Goal: Task Accomplishment & Management: Use online tool/utility

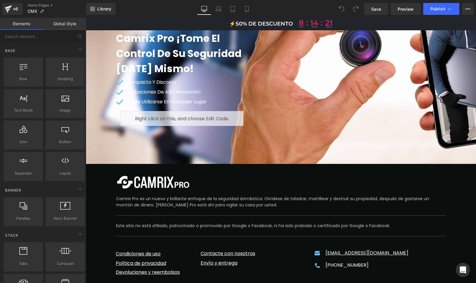
scroll to position [3540, 0]
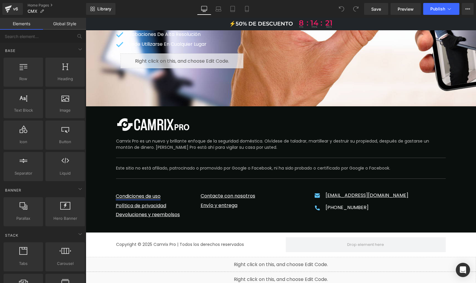
click at [139, 183] on div "Condiciones de uso Text Block" at bounding box center [154, 191] width 76 height 17
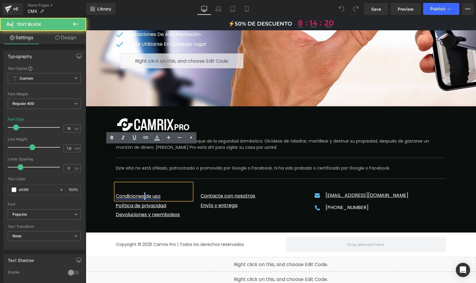
click at [143, 193] on link "Condiciones de uso" at bounding box center [138, 196] width 45 height 7
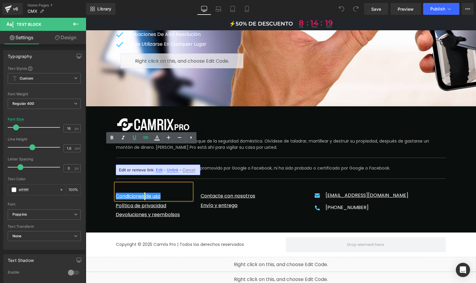
drag, startPoint x: 159, startPoint y: 171, endPoint x: 73, endPoint y: 153, distance: 87.9
click at [159, 171] on span "Edit" at bounding box center [159, 169] width 7 height 5
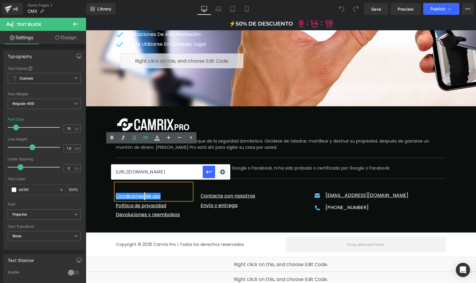
click at [152, 170] on input "https://pl.camrixpro.com/pages/terms-of-service" at bounding box center [156, 171] width 91 height 15
paste input "mx.latienda-mx.com/pages/condiciones-generales-de-venta"
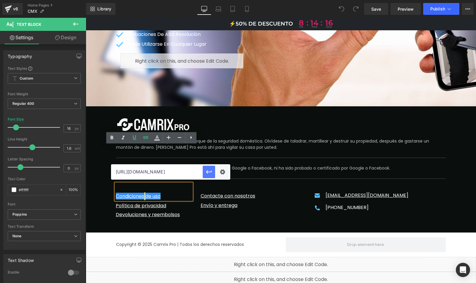
click at [212, 169] on button "button" at bounding box center [209, 172] width 12 height 12
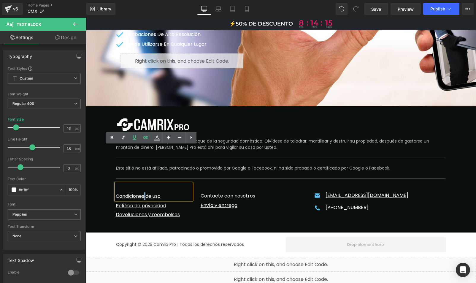
click at [201, 237] on div "Copyright © 2025 Camrix Pro | Todos los derechos reservados Text Block" at bounding box center [196, 244] width 170 height 15
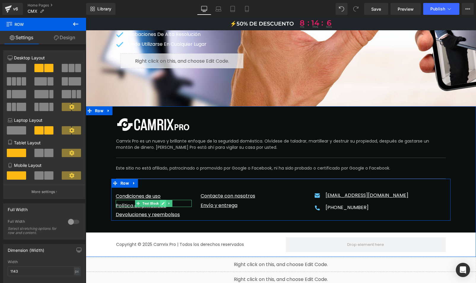
click at [161, 201] on icon at bounding box center [162, 203] width 3 height 4
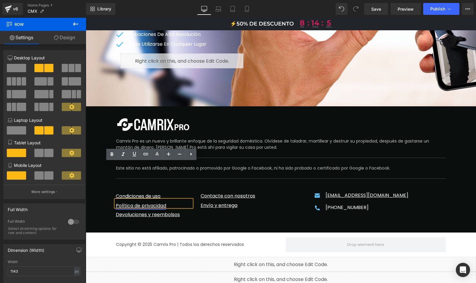
click at [147, 202] on link "Política de privacidad" at bounding box center [141, 205] width 50 height 7
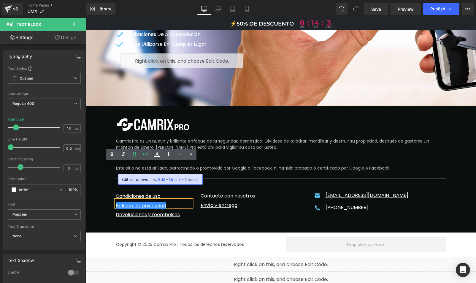
click at [163, 179] on span "Edit" at bounding box center [161, 179] width 7 height 5
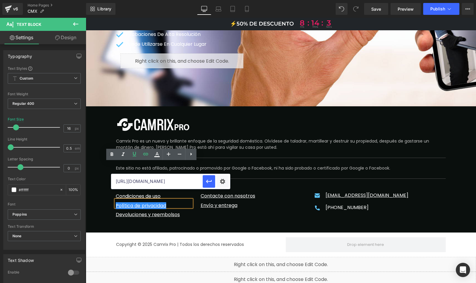
click at [144, 181] on input "[URL][DOMAIN_NAME]" at bounding box center [156, 181] width 91 height 15
paste input "mx.latienda-mx.com/pages/politica-de-privacidad"
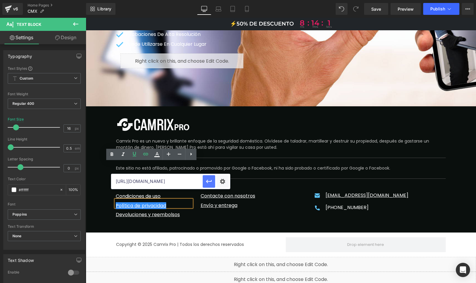
click at [212, 179] on icon "button" at bounding box center [208, 181] width 7 height 7
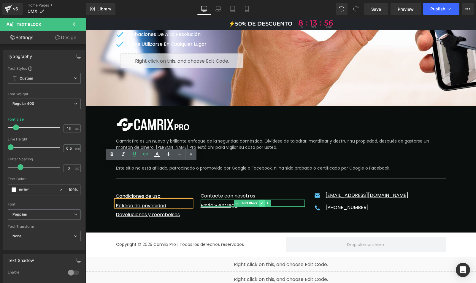
click at [260, 201] on icon at bounding box center [261, 202] width 3 height 3
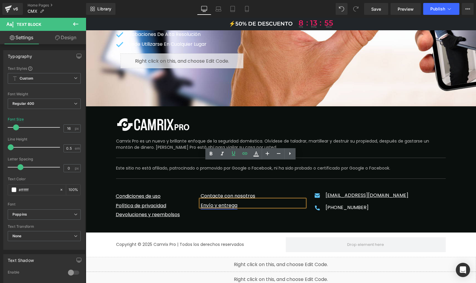
click at [222, 202] on link "Envío y entrega" at bounding box center [219, 205] width 37 height 7
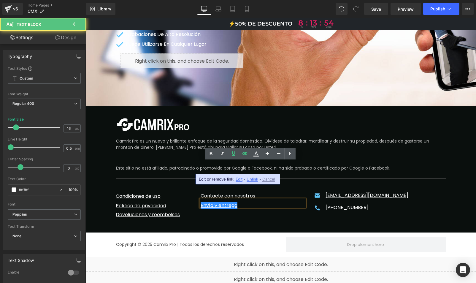
click at [237, 180] on span "Edit" at bounding box center [239, 178] width 7 height 5
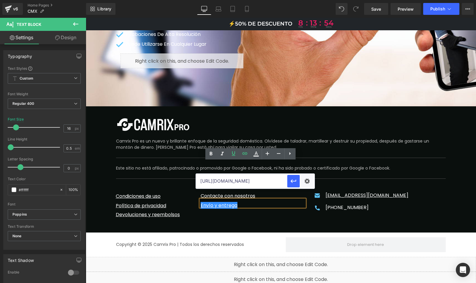
click at [223, 181] on input "[URL][DOMAIN_NAME]" at bounding box center [241, 181] width 91 height 15
click at [223, 181] on input "https://mx.latienda-mx.com/pages/politica-de-privacidad" at bounding box center [241, 181] width 91 height 15
paste input "mx.latienda-mx.com/pages/politica-de-entrega"
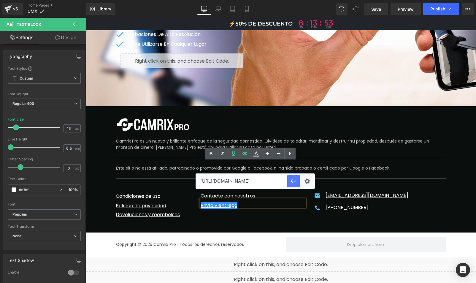
click at [298, 180] on button "button" at bounding box center [293, 181] width 12 height 12
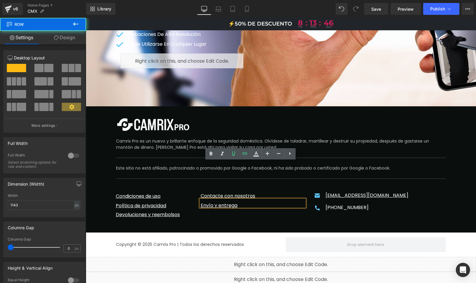
click at [277, 186] on div "Image Camrix Pro es un nuevo y brillante enfoque de la seguridad doméstica. Olv…" at bounding box center [280, 169] width 339 height 126
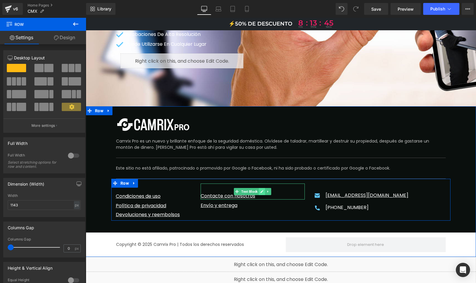
click at [260, 190] on icon at bounding box center [261, 191] width 3 height 3
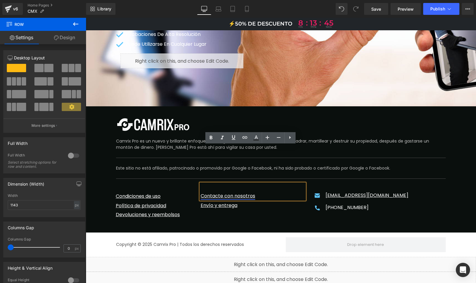
click at [242, 192] on link "Contacte con nosotros" at bounding box center [228, 195] width 55 height 7
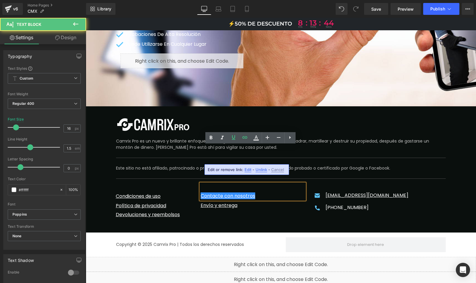
click at [247, 168] on span "Edit" at bounding box center [247, 169] width 7 height 5
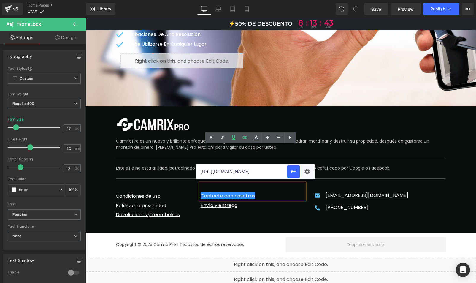
click at [230, 169] on input "https://mx.latienda-mx.com/pages/politica-de-entrega" at bounding box center [241, 171] width 91 height 15
paste input "mx.latienda-mx.com/pages/contacte-con-nosotro"
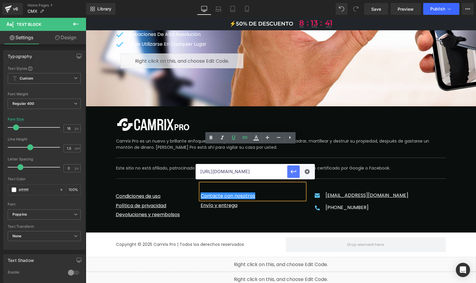
click at [296, 169] on icon "button" at bounding box center [293, 171] width 7 height 7
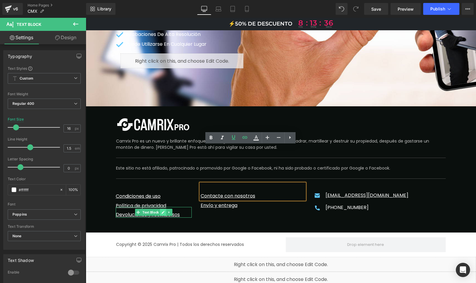
click at [163, 209] on link at bounding box center [163, 212] width 6 height 7
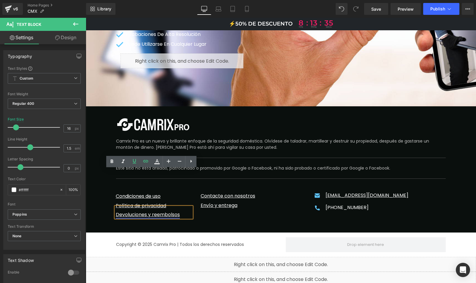
click at [165, 211] on link "Devoluciones y reembolsos" at bounding box center [148, 214] width 64 height 7
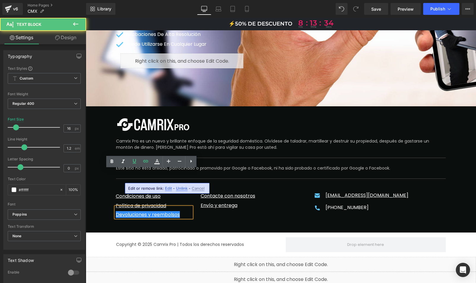
click at [167, 187] on span "Edit" at bounding box center [168, 188] width 7 height 5
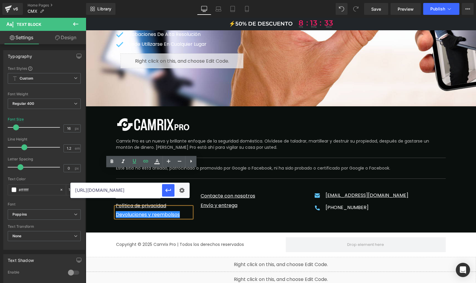
click at [138, 189] on input "https://mx.latienda-mx.com/pages/contacte-con-nosotros" at bounding box center [116, 190] width 91 height 15
paste input "mx.latienda-mx.com/pages/devoluciones-y-reembolsos"
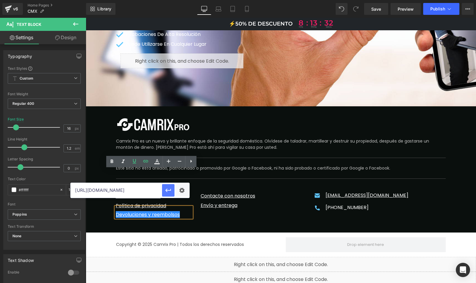
type input "https://mx.latienda-mx.com/pages/devoluciones-y-reembolsos"
click at [167, 189] on icon "button" at bounding box center [168, 190] width 6 height 4
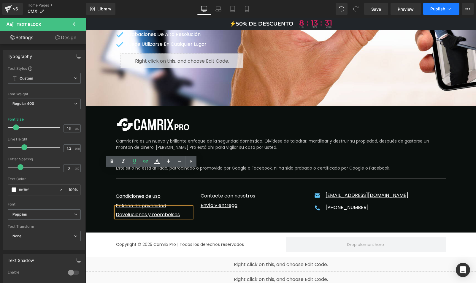
click at [439, 10] on span "Publish" at bounding box center [437, 9] width 15 height 5
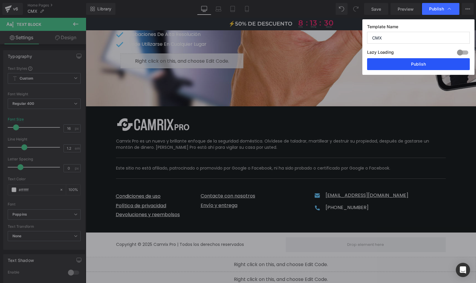
click at [418, 63] on button "Publish" at bounding box center [418, 64] width 103 height 12
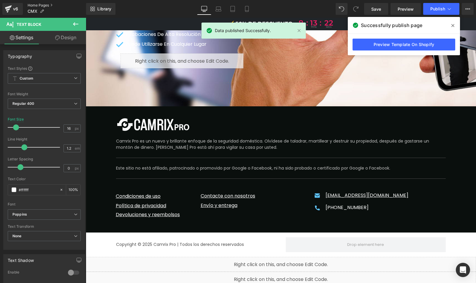
click at [38, 5] on link "Home Pages" at bounding box center [57, 5] width 58 height 5
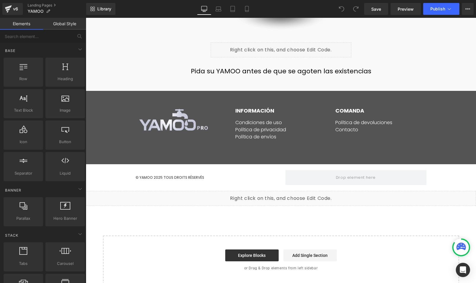
scroll to position [3338, 0]
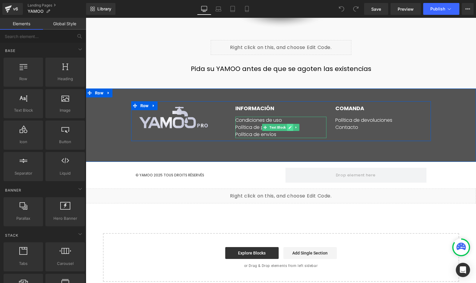
click at [288, 125] on icon at bounding box center [289, 127] width 3 height 4
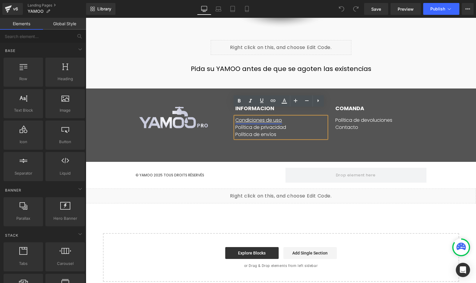
click at [265, 117] on link "Condiciones de uso" at bounding box center [258, 120] width 47 height 7
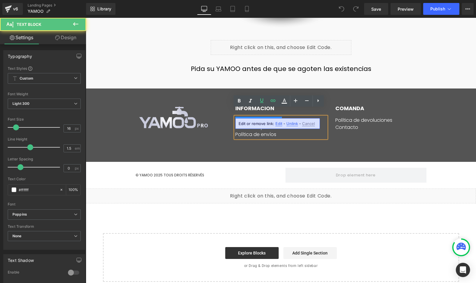
click at [277, 123] on span "Edit" at bounding box center [278, 123] width 7 height 5
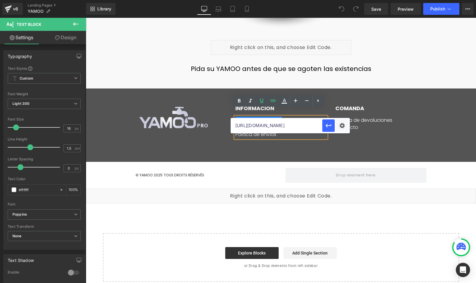
click at [256, 126] on input "http://pl.yamoopro.com/pages/terms-conditions" at bounding box center [276, 125] width 91 height 15
paste input "s://mx.latienda-mx.com/pages/condiciones-generales-de-venta"
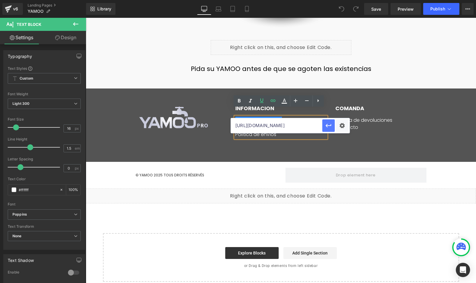
click at [332, 125] on button "button" at bounding box center [328, 125] width 12 height 12
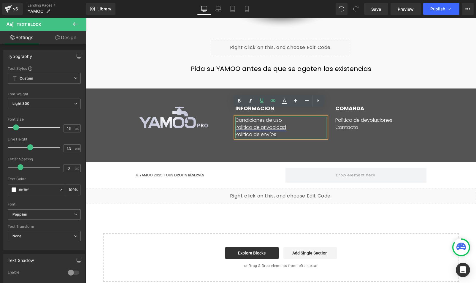
click at [276, 124] on link "Política de privacidad" at bounding box center [260, 127] width 51 height 7
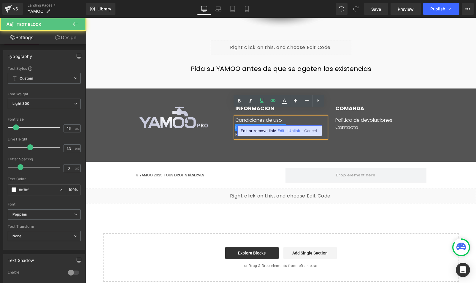
drag, startPoint x: 279, startPoint y: 129, endPoint x: 193, endPoint y: 112, distance: 88.0
click at [279, 129] on span "Edit" at bounding box center [280, 130] width 7 height 5
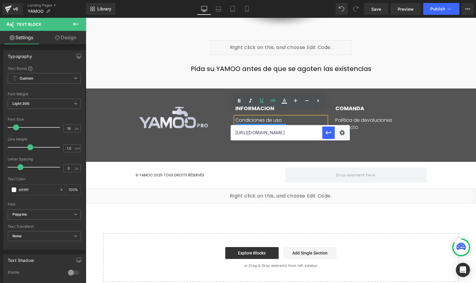
click at [253, 133] on input "http://pl.yamoopro.com/pages/privacy-policy" at bounding box center [276, 132] width 91 height 15
paste input "s://mx.latienda-mx.com/pages/politica-de-privacidad"
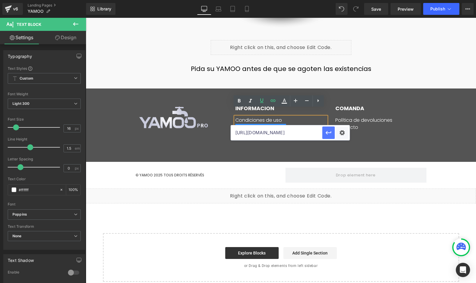
click at [327, 130] on icon "button" at bounding box center [328, 132] width 7 height 7
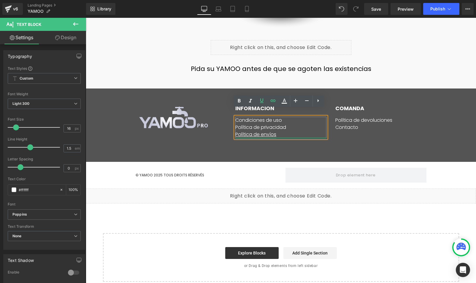
click at [256, 131] on link "Política de envíos" at bounding box center [255, 134] width 41 height 7
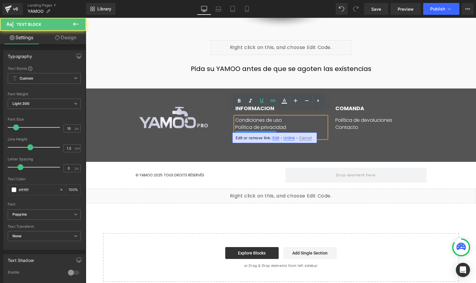
click at [276, 138] on span "Edit" at bounding box center [275, 137] width 7 height 5
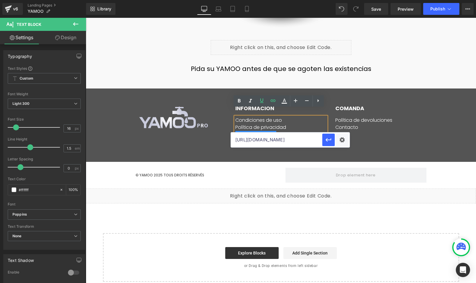
click at [265, 138] on input "https://pl.yamoopro.com/pages/shipping-policy" at bounding box center [276, 139] width 91 height 15
paste input "mx.latienda-mx.com/pages/politica-de-entrega"
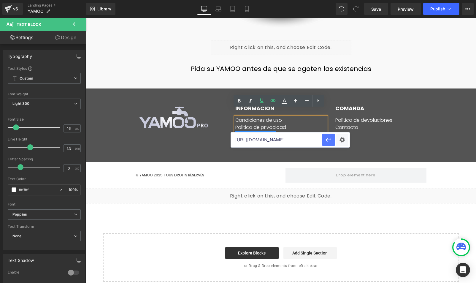
drag, startPoint x: 249, startPoint y: 122, endPoint x: 329, endPoint y: 139, distance: 81.3
click at [329, 139] on icon "button" at bounding box center [328, 139] width 7 height 7
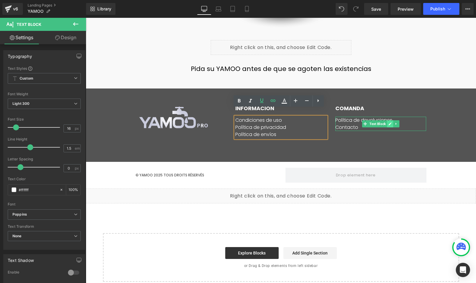
click at [389, 120] on link at bounding box center [390, 123] width 6 height 7
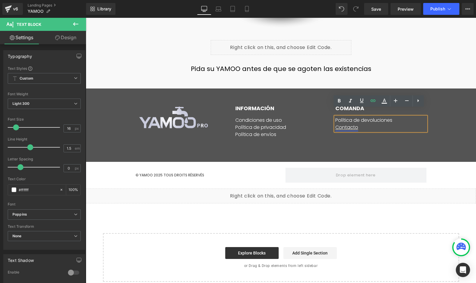
click at [341, 124] on link "Contacto" at bounding box center [346, 127] width 23 height 7
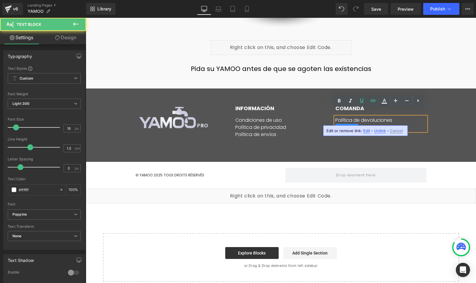
click at [367, 131] on span "Edit" at bounding box center [366, 130] width 7 height 5
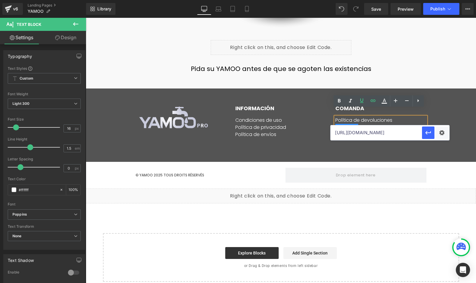
click at [355, 131] on input "https://pl.yamoopro.com/pages/contact-us" at bounding box center [375, 132] width 91 height 15
paste input "mx.latienda-mx.com/pages/contacte-con-nosotro"
click at [431, 131] on icon "button" at bounding box center [427, 132] width 7 height 7
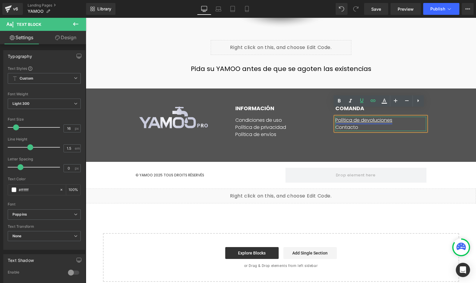
click at [374, 117] on link "Política de devoluciones" at bounding box center [363, 120] width 57 height 7
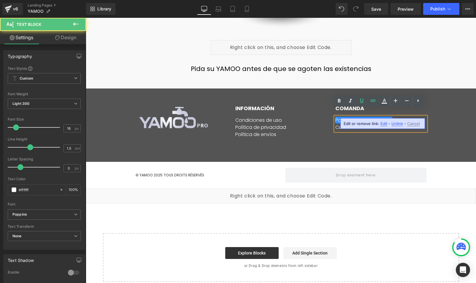
drag, startPoint x: 382, startPoint y: 123, endPoint x: 295, endPoint y: 105, distance: 89.0
click at [382, 123] on span "Edit" at bounding box center [383, 123] width 7 height 5
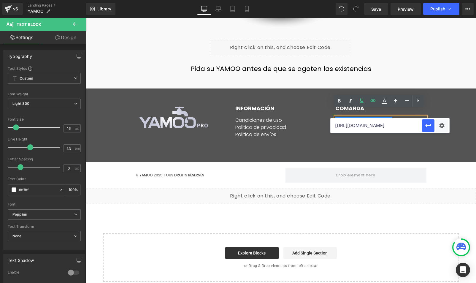
click at [351, 125] on input "https://pl.yamoopro.com/pages/refund-policy" at bounding box center [375, 125] width 91 height 15
paste input "mx.latienda-mx.com/pages/devoluciones-y-reembolsos"
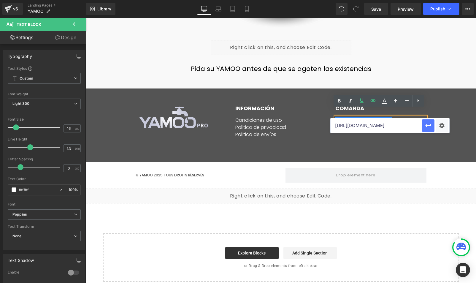
type input "[URL][DOMAIN_NAME]"
click at [429, 127] on icon "button" at bounding box center [427, 125] width 7 height 7
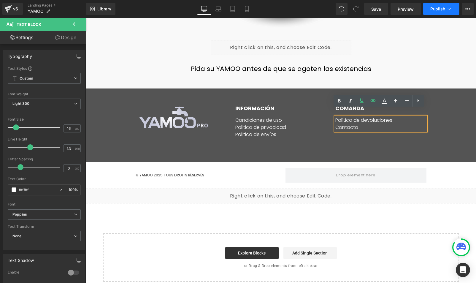
click at [439, 10] on span "Publish" at bounding box center [437, 9] width 15 height 5
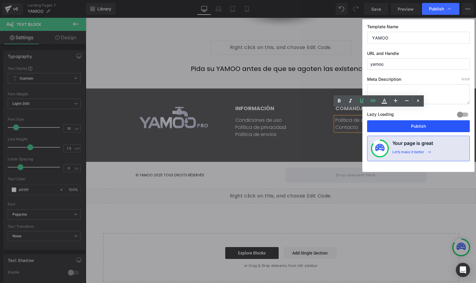
click at [441, 129] on button "Publish" at bounding box center [418, 126] width 103 height 12
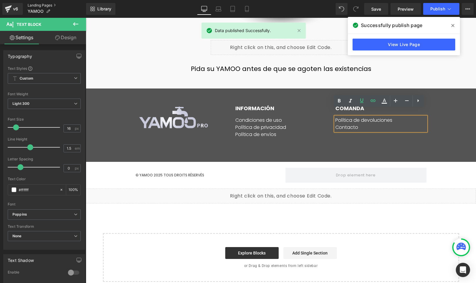
click at [49, 4] on link "Landing Pages" at bounding box center [57, 5] width 58 height 5
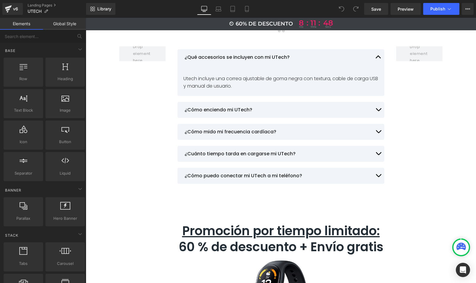
scroll to position [3162, 0]
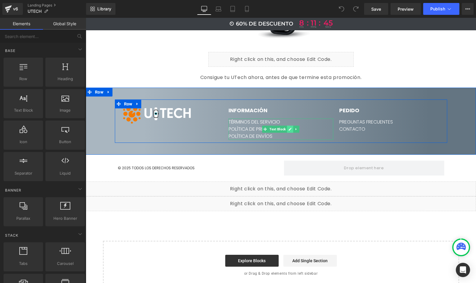
click at [288, 127] on icon at bounding box center [289, 129] width 3 height 4
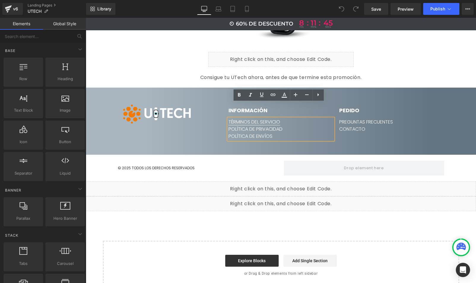
click at [263, 118] on link "TÉRMINOS DEL SERVICIO" at bounding box center [254, 121] width 52 height 7
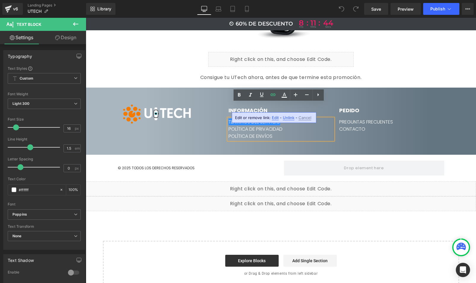
click at [276, 118] on span "Edit" at bounding box center [275, 117] width 7 height 5
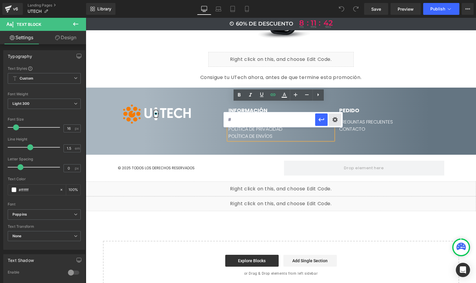
click at [334, 0] on div "Text Color Highlight Color #333333 Edit or remove link: Edit - Unlink - Cancel #" at bounding box center [238, 0] width 476 height 0
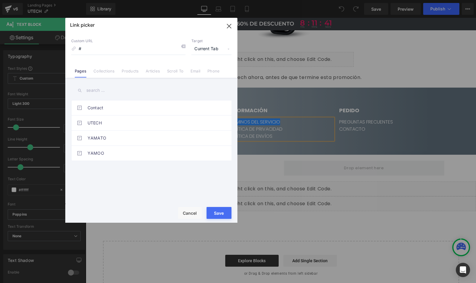
click at [217, 48] on span "Current Tab" at bounding box center [211, 48] width 40 height 11
click at [204, 67] on li "New Tab" at bounding box center [211, 70] width 46 height 10
click at [100, 50] on input "#" at bounding box center [128, 48] width 114 height 11
paste input "[URL][DOMAIN_NAME]"
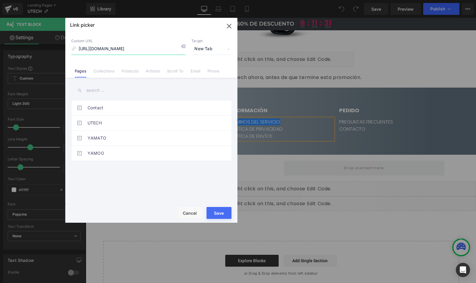
scroll to position [0, 30]
type input "[URL][DOMAIN_NAME]"
drag, startPoint x: 139, startPoint y: 191, endPoint x: 225, endPoint y: 210, distance: 87.7
click at [225, 210] on button "Save" at bounding box center [218, 213] width 25 height 12
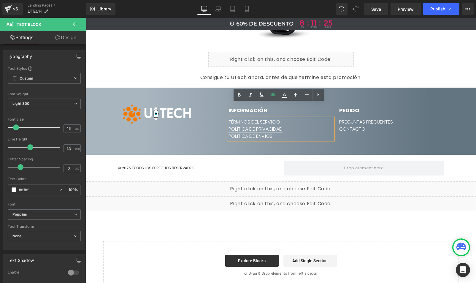
click at [259, 125] on link "POLÍTICA DE PRIVACIDAD" at bounding box center [255, 128] width 54 height 7
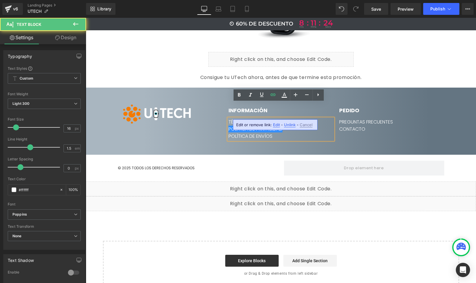
click at [278, 124] on span "Edit" at bounding box center [276, 124] width 7 height 5
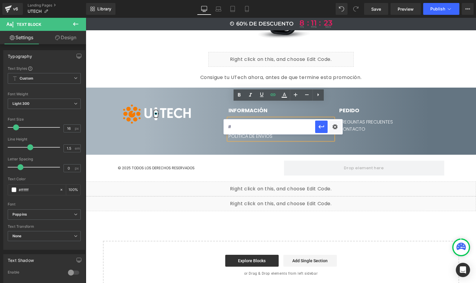
click at [269, 125] on input "#" at bounding box center [269, 126] width 91 height 15
paste input "[URL][DOMAIN_NAME]"
click at [334, 0] on div "Text Color Highlight Color #333333 Edit or remove link: Edit - Unlink - Cancel …" at bounding box center [238, 0] width 476 height 0
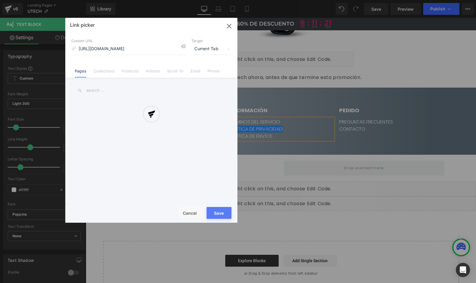
scroll to position [0, 9]
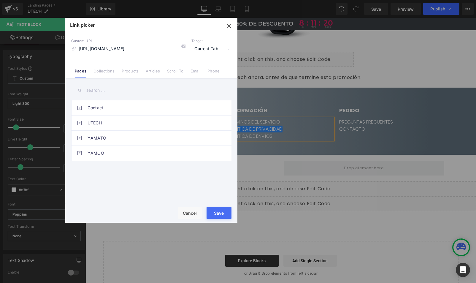
click at [212, 49] on span "Current Tab" at bounding box center [211, 48] width 40 height 11
click at [209, 68] on li "New Tab" at bounding box center [211, 70] width 46 height 10
click at [220, 211] on button "Save" at bounding box center [218, 213] width 25 height 12
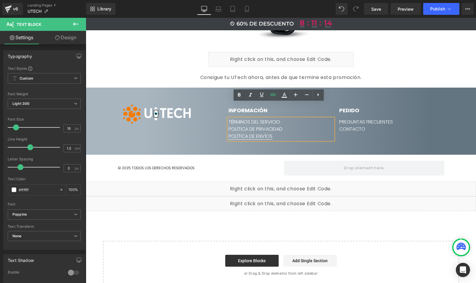
click at [254, 133] on link "POLÍTICA DE ENVÍOS" at bounding box center [250, 136] width 44 height 7
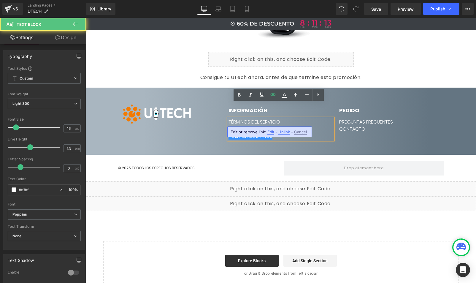
click at [270, 132] on span "Edit" at bounding box center [270, 131] width 7 height 5
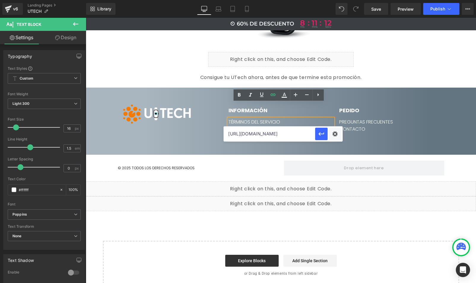
click at [278, 132] on input "[URL][DOMAIN_NAME]" at bounding box center [269, 133] width 91 height 15
click at [278, 132] on input "https://mx.latienda-mx.com/pages/politica-de-privacidad" at bounding box center [269, 133] width 91 height 15
paste input "https://mx.latienda-mx.com/pages/politica-de-entrega"
click at [340, 0] on div "Text Color Highlight Color #333333 Edit or remove link: Edit - Unlink - Cancel …" at bounding box center [238, 0] width 476 height 0
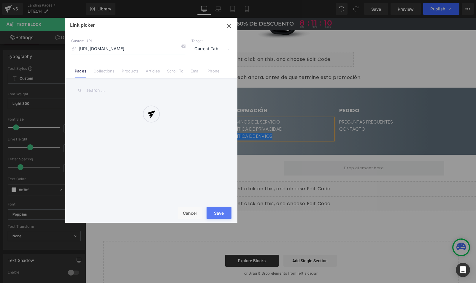
scroll to position [0, 4]
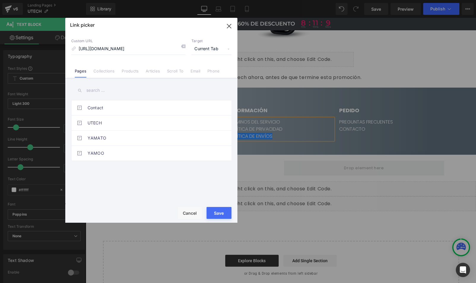
click at [208, 50] on span "Current Tab" at bounding box center [211, 48] width 40 height 11
click at [205, 68] on li "New Tab" at bounding box center [211, 70] width 46 height 10
click at [222, 210] on button "Save" at bounding box center [218, 213] width 25 height 12
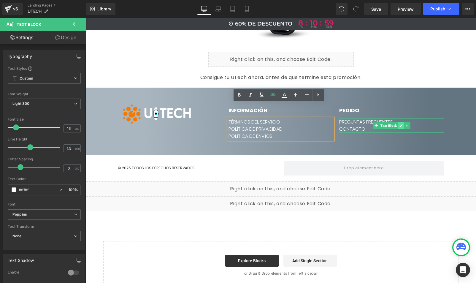
click at [400, 124] on icon at bounding box center [401, 125] width 3 height 3
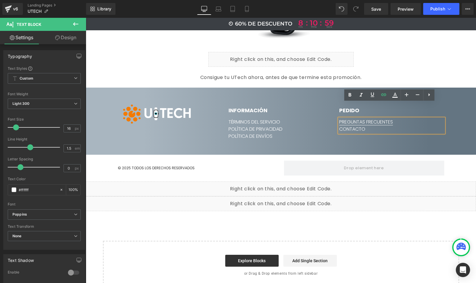
click at [379, 118] on link "PREGUNTAS FRECUENTES" at bounding box center [366, 121] width 54 height 7
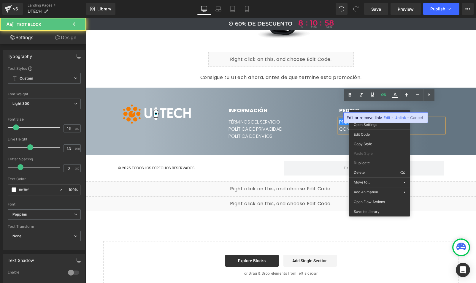
click at [385, 114] on div "Edit or remove link: Edit - Unlink - Cancel" at bounding box center [385, 117] width 85 height 11
click at [385, 115] on span "Edit" at bounding box center [386, 117] width 7 height 5
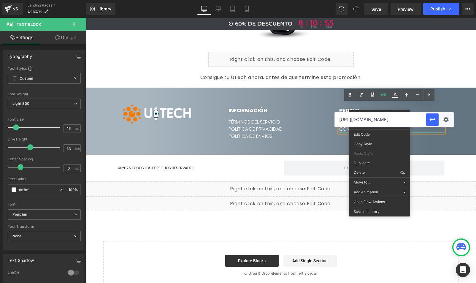
click at [383, 118] on div "PREGUNTAS FRECUENTES CONTACTO" at bounding box center [391, 125] width 105 height 14
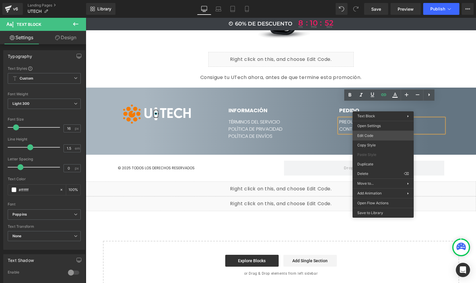
click at [374, 0] on div "You are previewing how the will restyle your page. You can not edit Elements in…" at bounding box center [238, 0] width 476 height 0
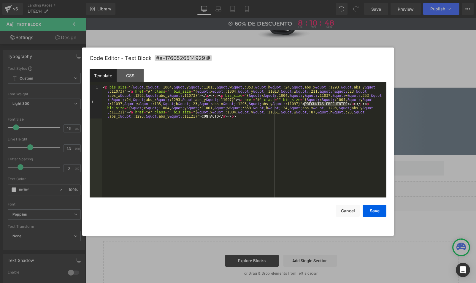
drag, startPoint x: 347, startPoint y: 104, endPoint x: 305, endPoint y: 103, distance: 42.4
click at [305, 103] on div "< p bis_size = "{ &quot; x &quot; :1004, &quot; y &quot; :11013, &quot; w &quot…" at bounding box center [244, 174] width 284 height 179
click at [377, 208] on button "Save" at bounding box center [374, 211] width 24 height 12
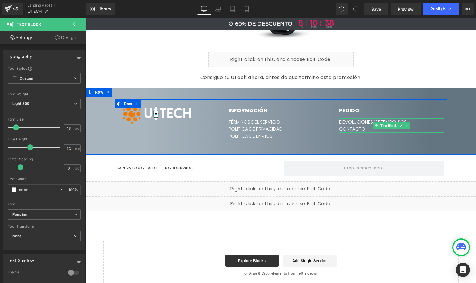
click at [351, 118] on link "DEVOLUCIONES Y REEMBOLSOS" at bounding box center [373, 121] width 68 height 7
click at [367, 118] on link "DEVOLUCIONES Y REEMBOLSOS" at bounding box center [373, 121] width 68 height 7
drag, startPoint x: 400, startPoint y: 109, endPoint x: 384, endPoint y: 105, distance: 17.4
click at [400, 122] on link at bounding box center [401, 125] width 6 height 7
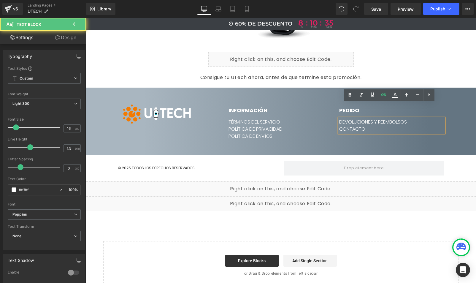
click at [375, 118] on link "DEVOLUCIONES Y REEMBOLSOS" at bounding box center [373, 121] width 68 height 7
click at [391, 119] on span "Edit" at bounding box center [393, 117] width 7 height 5
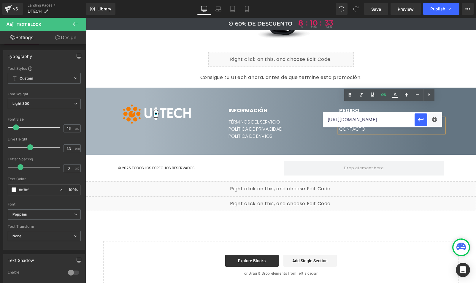
click at [347, 120] on input "https://mx.latienda-mx.com/pages/politica-de-entrega" at bounding box center [368, 119] width 91 height 15
paste input "https://mx.latienda-mx.com/pages/devoluciones-y-reembolsos"
click at [431, 0] on div "Text Color Highlight Color #333333 Edit or remove link: Edit - Unlink - Cancel …" at bounding box center [238, 0] width 476 height 0
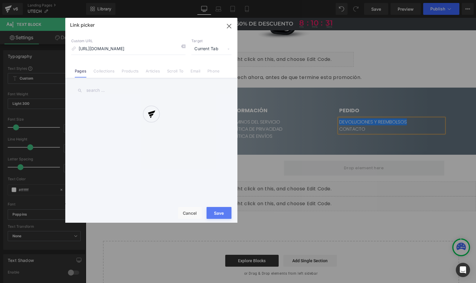
scroll to position [0, 20]
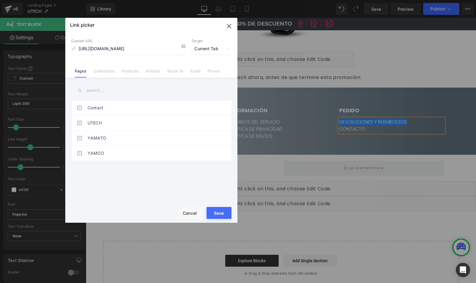
click at [206, 49] on span "Current Tab" at bounding box center [211, 48] width 40 height 11
click at [206, 68] on li "New Tab" at bounding box center [211, 70] width 46 height 10
click at [222, 214] on button "Save" at bounding box center [218, 213] width 25 height 12
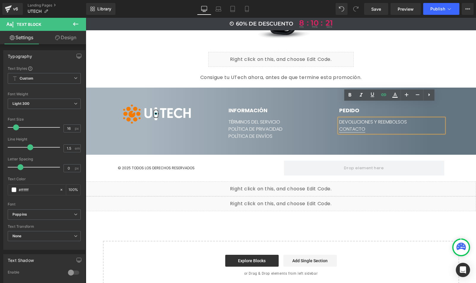
click at [349, 125] on link "CONTACTO" at bounding box center [352, 128] width 26 height 7
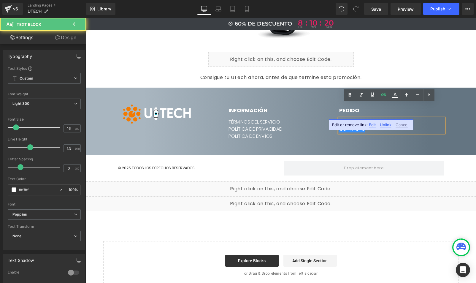
click at [374, 126] on span "Edit" at bounding box center [372, 124] width 7 height 5
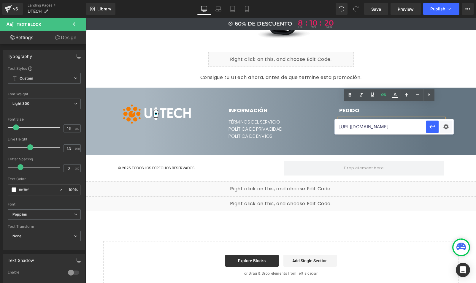
click at [350, 129] on input "https://mx.latienda-mx.com/pages/devoluciones-y-reembolsos" at bounding box center [380, 126] width 91 height 15
paste input "https://mx.latienda-mx.com/pages/contacte-con-nosotros"
type input "https://mx.latienda-mx.com/pages/contacte-con-nosotros"
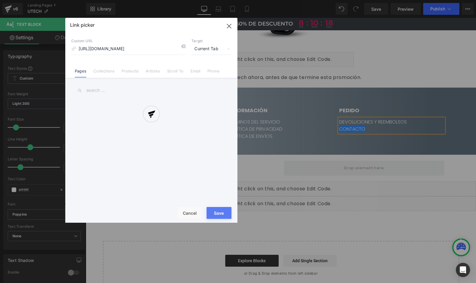
click at [446, 0] on div "Text Color Highlight Color #333333 Edit or remove link: Edit - Unlink - Cancel …" at bounding box center [238, 0] width 476 height 0
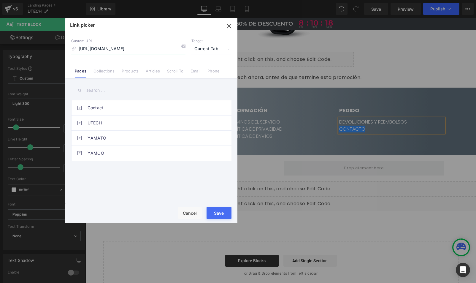
scroll to position [0, 11]
click at [215, 51] on span "Current Tab" at bounding box center [211, 48] width 40 height 11
click at [209, 70] on li "New Tab" at bounding box center [211, 70] width 46 height 10
click at [221, 213] on button "Save" at bounding box center [218, 213] width 25 height 12
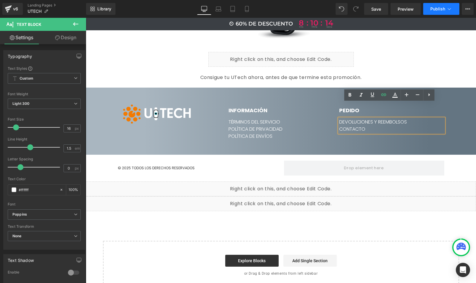
click at [432, 14] on button "Publish" at bounding box center [441, 9] width 36 height 12
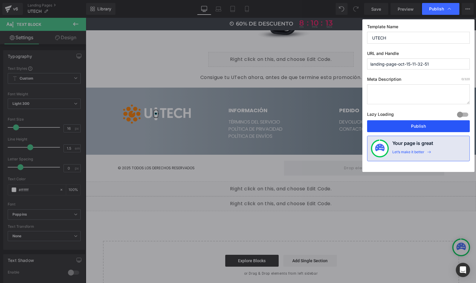
click at [422, 127] on button "Publish" at bounding box center [418, 126] width 103 height 12
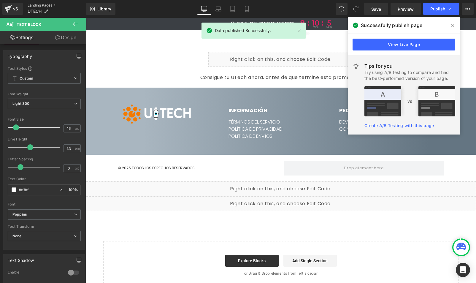
click at [40, 3] on link "Landing Pages" at bounding box center [57, 5] width 58 height 5
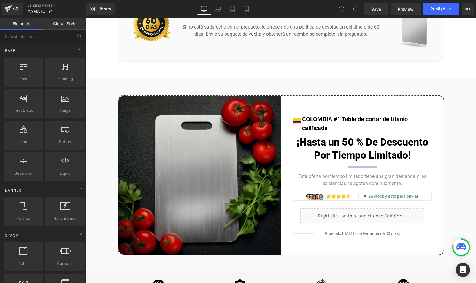
scroll to position [3248, 0]
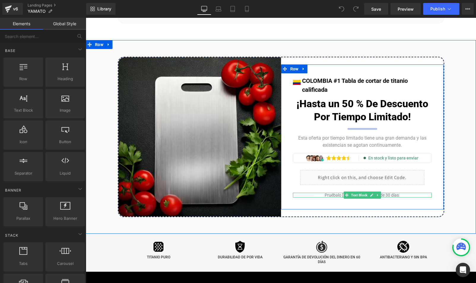
click at [390, 193] on span "Pruébalo [DATE] con Garantía de 30 días" at bounding box center [362, 195] width 92 height 5
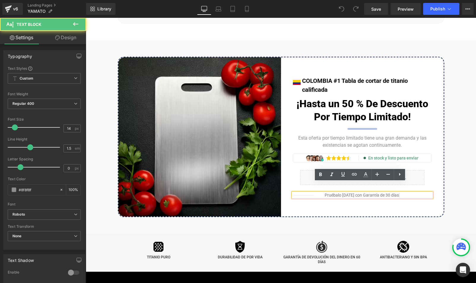
click at [384, 193] on span "Pruébalo [DATE] con Garantía de 30 días" at bounding box center [362, 195] width 92 height 5
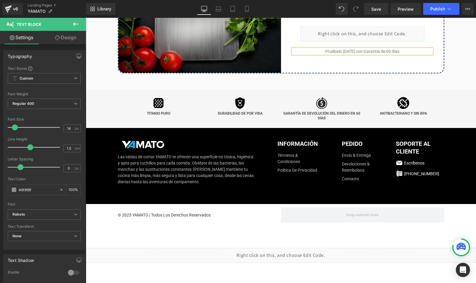
scroll to position [3394, 0]
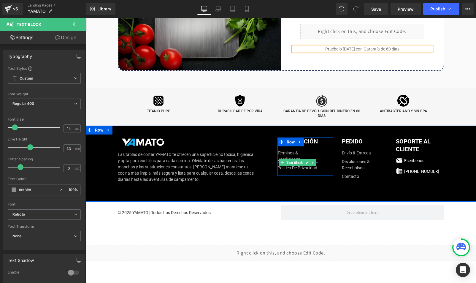
click at [286, 150] on link "Términos & Condiciones" at bounding box center [297, 156] width 41 height 12
click at [306, 161] on icon at bounding box center [307, 162] width 3 height 3
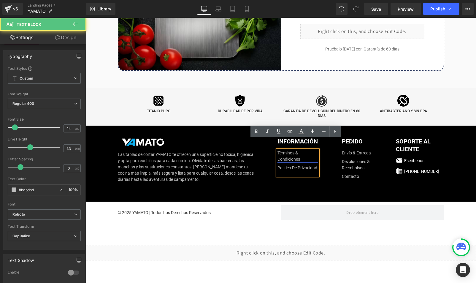
click at [288, 150] on link "Términos & Condiciones" at bounding box center [297, 156] width 41 height 12
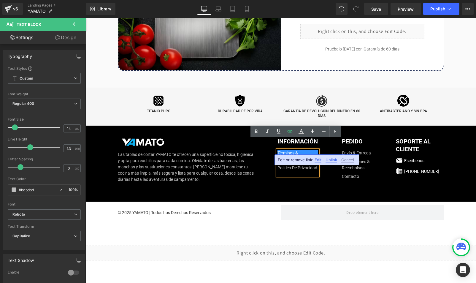
click at [319, 159] on span "Edit" at bounding box center [317, 159] width 7 height 5
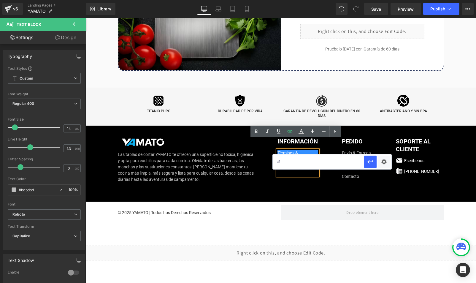
click at [293, 159] on input "#" at bounding box center [318, 161] width 91 height 15
paste input "[URL][DOMAIN_NAME]"
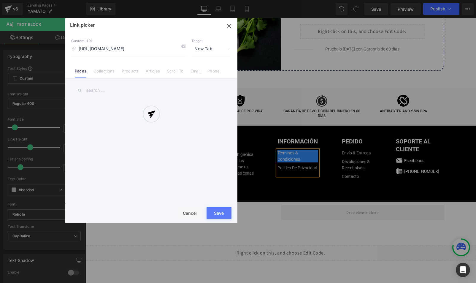
click at [387, 0] on div "Text Color Highlight Color #333333 Edit or remove link: Edit - Unlink - Cancel …" at bounding box center [238, 0] width 476 height 0
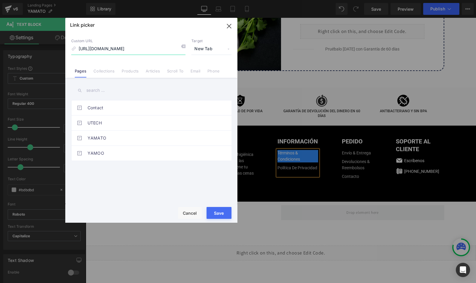
scroll to position [0, 30]
drag, startPoint x: 218, startPoint y: 213, endPoint x: 133, endPoint y: 195, distance: 86.8
click at [218, 213] on button "Save" at bounding box center [218, 213] width 25 height 12
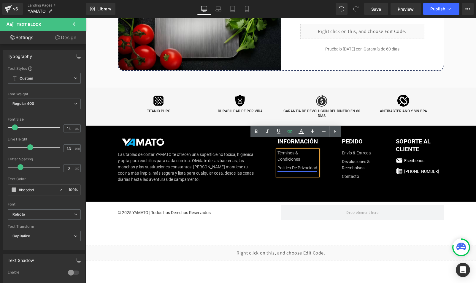
click at [289, 165] on link "Política de privacidad" at bounding box center [297, 168] width 40 height 6
click at [318, 168] on span "Edit" at bounding box center [317, 168] width 7 height 5
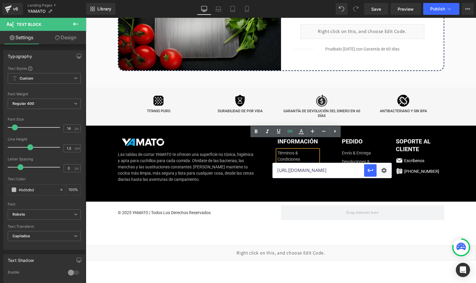
click at [300, 168] on input "https://mx.latienda-mx.com/pages/condiciones-generales-de-venta" at bounding box center [318, 170] width 91 height 15
click at [300, 169] on input "https://mx.latienda-mx.com/pages/condiciones-generales-de-venta" at bounding box center [318, 170] width 91 height 15
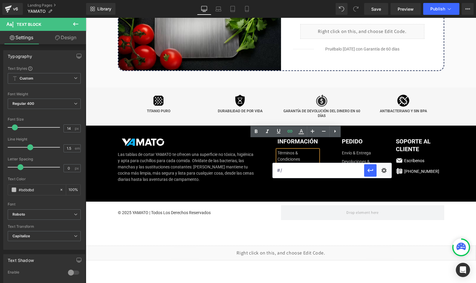
paste input "https://mx.latienda-mx.com/pages/politica-de-privacidad"
click at [386, 0] on div "Text Color Highlight Color #333333 Edit or remove link: Edit - Unlink - Cancel …" at bounding box center [238, 0] width 476 height 0
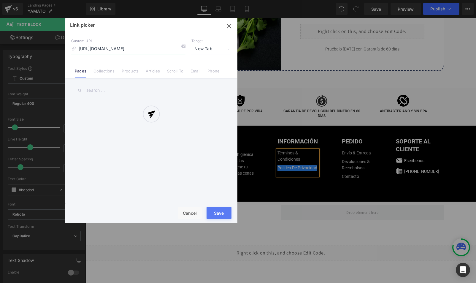
scroll to position [0, 9]
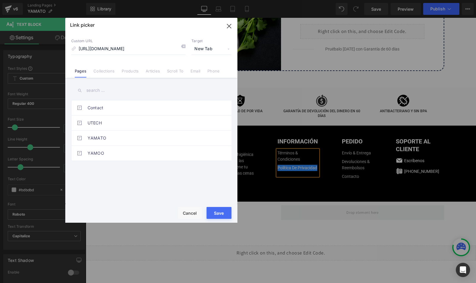
click at [211, 218] on button "Save" at bounding box center [218, 213] width 25 height 12
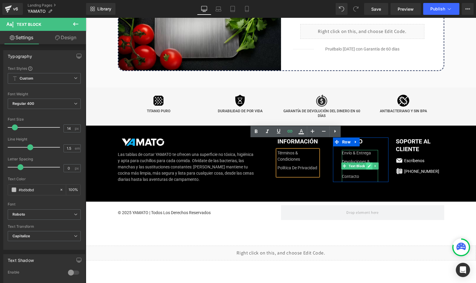
click at [368, 164] on icon at bounding box center [369, 165] width 3 height 3
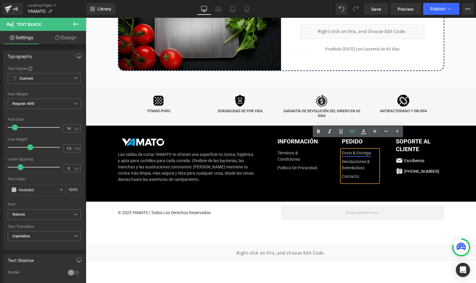
click at [361, 150] on link "Envío & Entrega" at bounding box center [356, 153] width 29 height 6
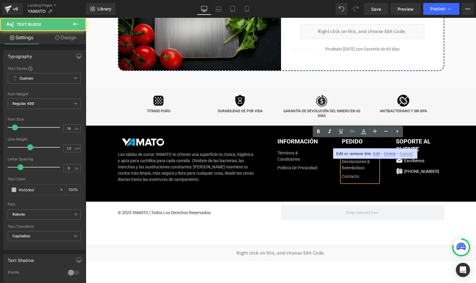
click at [377, 152] on span "Edit" at bounding box center [376, 153] width 7 height 5
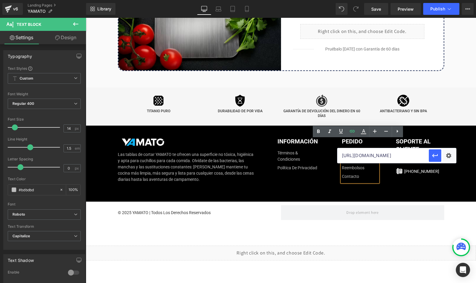
click at [364, 156] on input "https://mx.latienda-mx.com/pages/politica-de-privacidad" at bounding box center [382, 155] width 91 height 15
paste input "https://mx.latienda-mx.com/pages/politica-de-entrega"
click at [436, 154] on icon "button" at bounding box center [434, 155] width 7 height 7
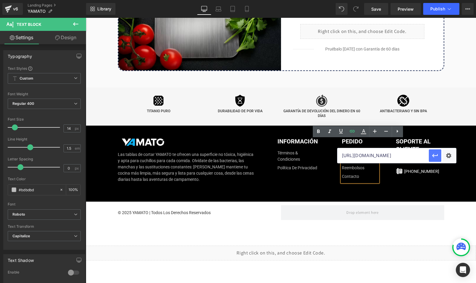
scroll to position [0, 0]
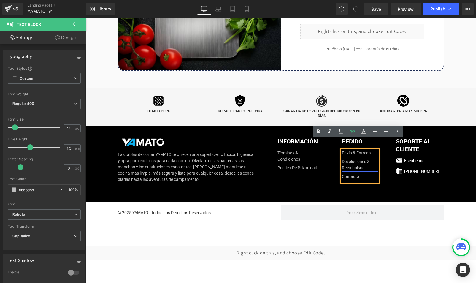
click at [357, 158] on link "Devoluciones & Reembolsos" at bounding box center [360, 164] width 36 height 12
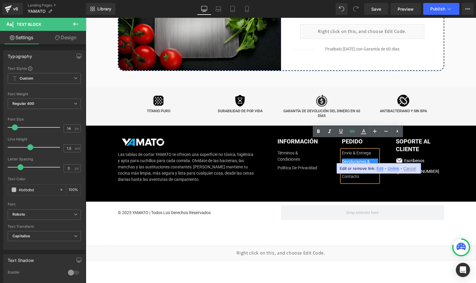
click at [381, 168] on span "Edit" at bounding box center [379, 168] width 7 height 5
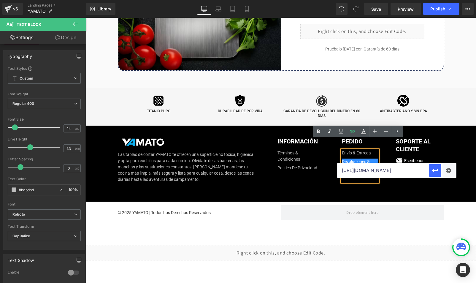
click at [308, 172] on div "Image Las tablas de cortar YAMATO te ofrecen una superficie no tóxica, higiénic…" at bounding box center [281, 163] width 336 height 76
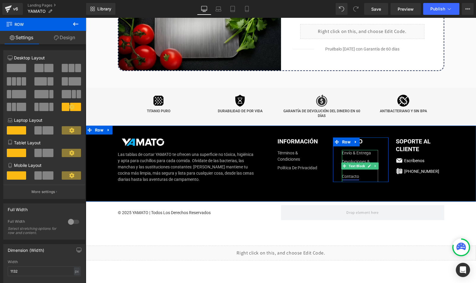
click at [350, 173] on link "Contacto" at bounding box center [350, 176] width 17 height 6
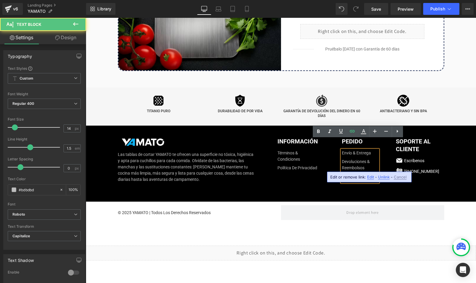
click at [369, 175] on span "Edit" at bounding box center [370, 176] width 7 height 5
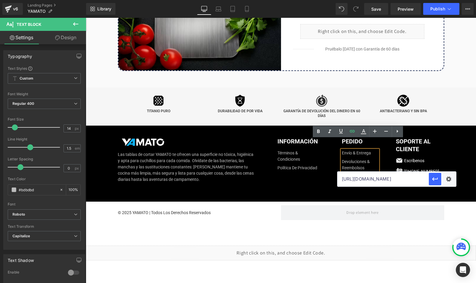
click at [349, 178] on input "https://mx.latienda-mx.com/pages/politica-de-entrega" at bounding box center [382, 178] width 91 height 15
paste input "https://mx.latienda-mx.com/pages/contacte-con-nosotros"
click at [436, 177] on icon "button" at bounding box center [434, 178] width 7 height 7
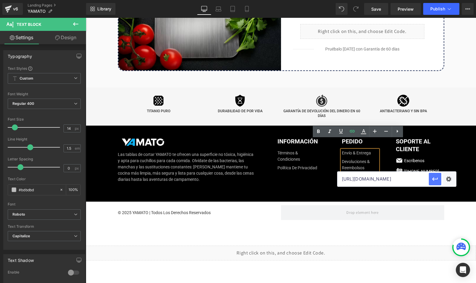
scroll to position [0, 0]
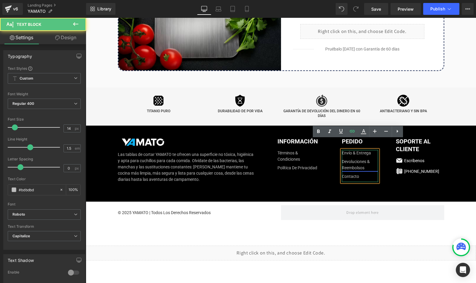
click at [354, 158] on link "Devoluciones & Reembolsos" at bounding box center [360, 164] width 36 height 12
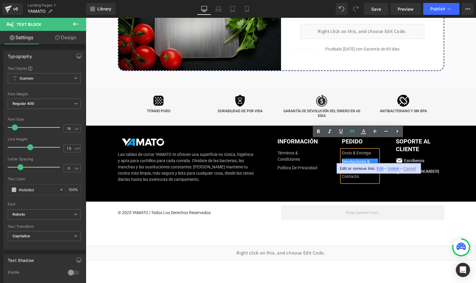
click at [380, 167] on span "Edit" at bounding box center [379, 168] width 7 height 5
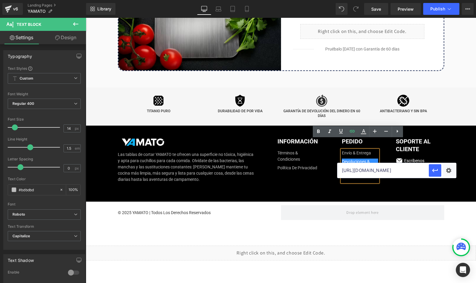
click at [357, 171] on input "https://mx.latienda-mx.com/pages/contacte-con-nosotros" at bounding box center [382, 170] width 91 height 15
paste input "https://mx.latienda-mx.com/pages/devoluciones-y-reembolsos"
type input "https://mx.latienda-mx.com/pages/devoluciones-y-reembolsos"
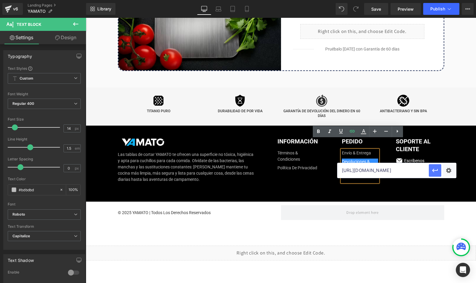
click at [432, 170] on icon "button" at bounding box center [435, 170] width 6 height 4
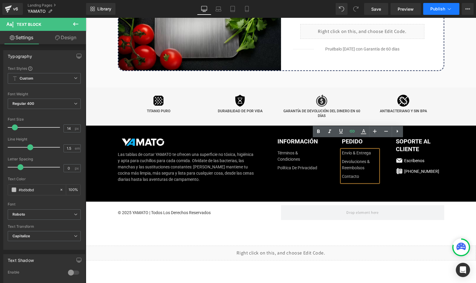
click at [434, 10] on span "Publish" at bounding box center [437, 9] width 15 height 5
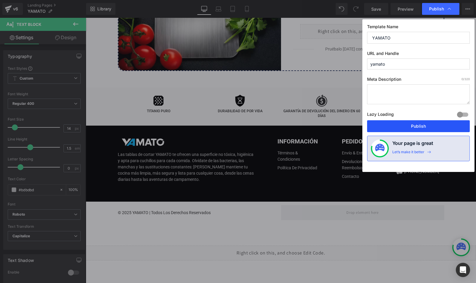
click at [415, 123] on button "Publish" at bounding box center [418, 126] width 103 height 12
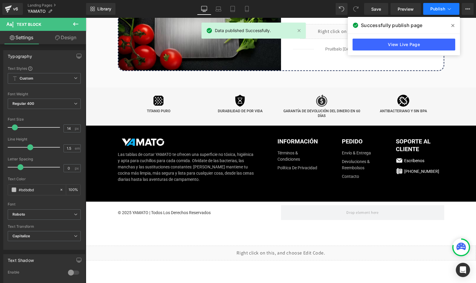
click at [452, 9] on icon at bounding box center [449, 9] width 6 height 6
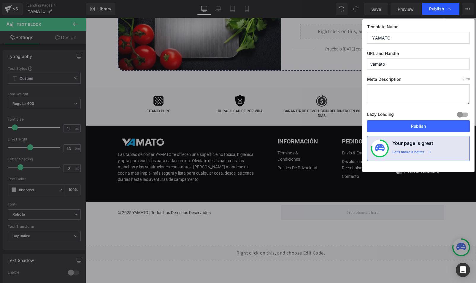
click at [451, 10] on icon at bounding box center [449, 9] width 6 height 6
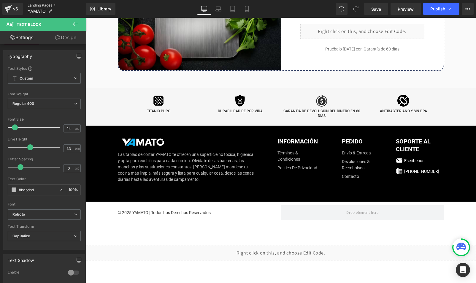
click at [46, 4] on link "Landing Pages" at bounding box center [57, 5] width 58 height 5
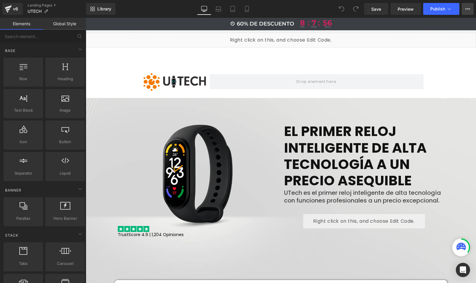
click at [468, 8] on icon at bounding box center [467, 9] width 5 height 5
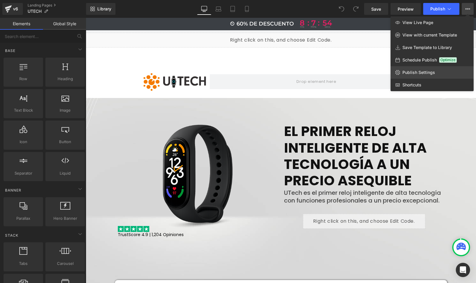
click at [409, 74] on span "Publish Settings" at bounding box center [418, 72] width 33 height 5
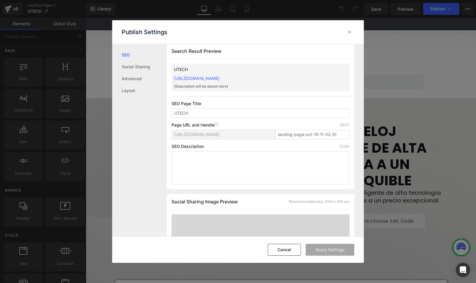
scroll to position [8, 0]
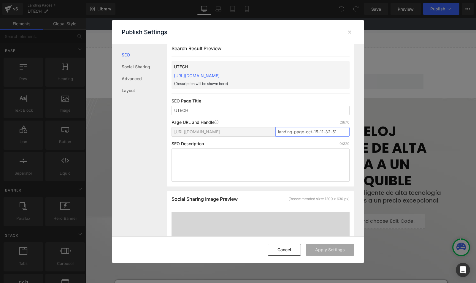
click at [298, 131] on input "landing-page-oct-15-11-32-51" at bounding box center [312, 131] width 74 height 9
type input "utech"
click at [318, 252] on button "Apply Settings" at bounding box center [330, 250] width 49 height 12
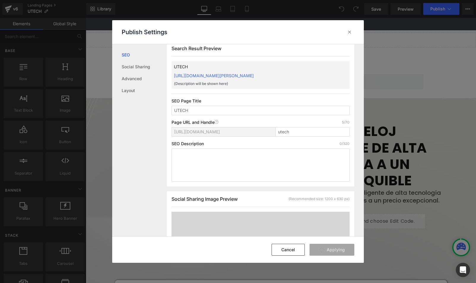
drag, startPoint x: 511, startPoint y: 105, endPoint x: 438, endPoint y: 48, distance: 92.9
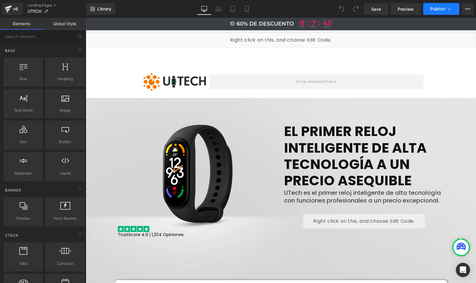
click at [445, 14] on button "Publish" at bounding box center [441, 9] width 36 height 12
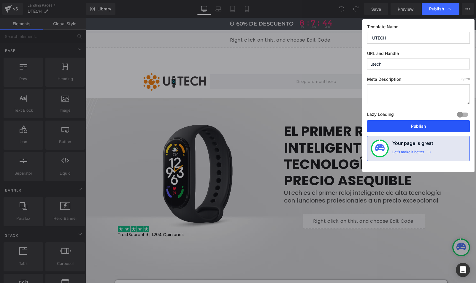
click at [393, 128] on button "Publish" at bounding box center [418, 126] width 103 height 12
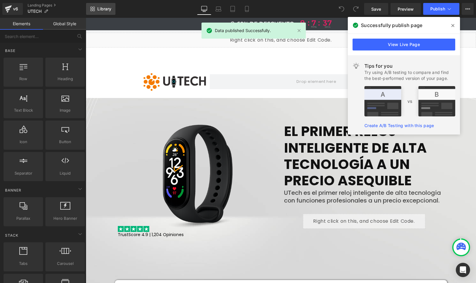
click at [98, 9] on span "Library" at bounding box center [104, 8] width 14 height 5
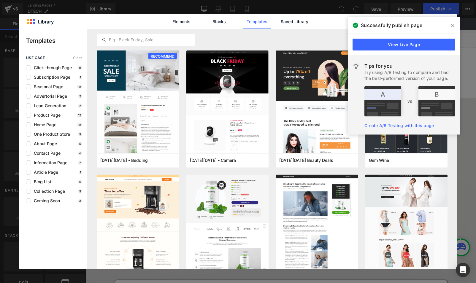
click at [455, 25] on span at bounding box center [452, 25] width 9 height 9
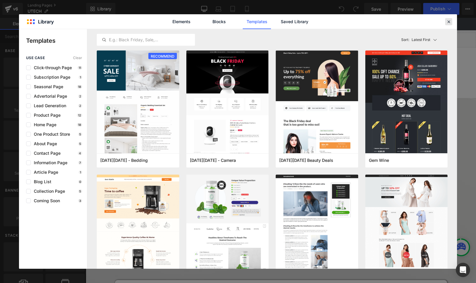
drag, startPoint x: 450, startPoint y: 23, endPoint x: 350, endPoint y: 1, distance: 102.3
click at [450, 23] on icon at bounding box center [448, 21] width 5 height 5
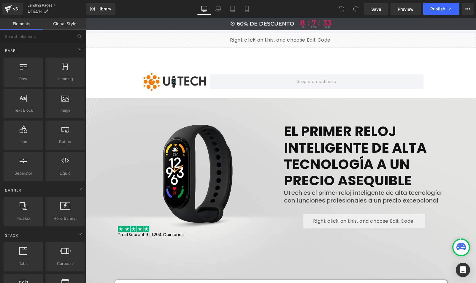
click at [44, 5] on link "Landing Pages" at bounding box center [57, 5] width 58 height 5
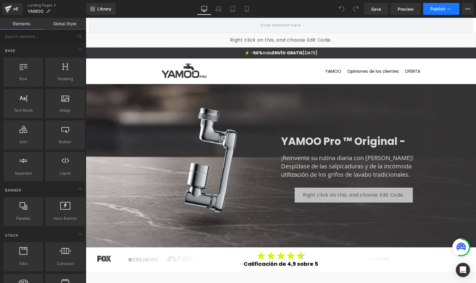
click at [441, 11] on span "Publish" at bounding box center [437, 9] width 15 height 5
